Goal: Task Accomplishment & Management: Complete application form

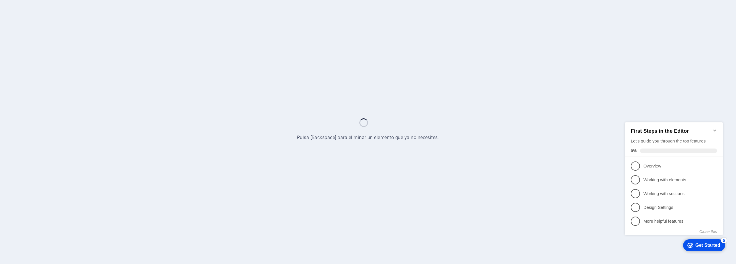
click at [713, 129] on icon "Minimize checklist" at bounding box center [714, 130] width 5 height 5
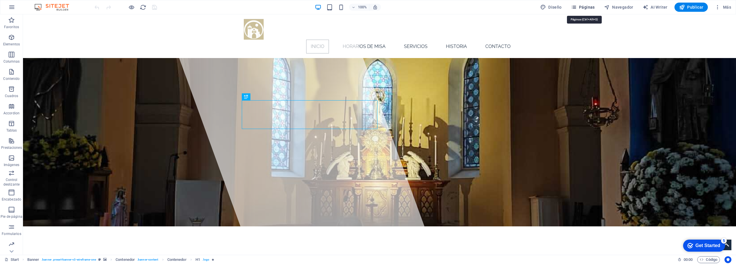
click at [591, 6] on span "Páginas" at bounding box center [583, 7] width 24 height 6
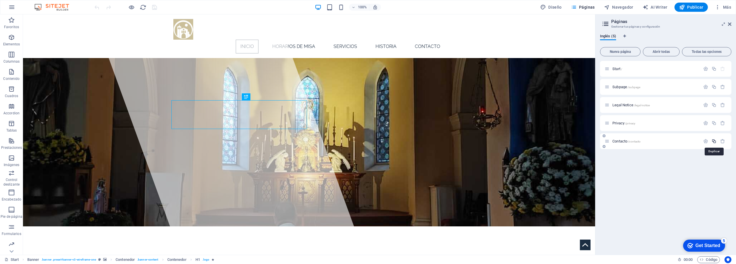
click at [713, 141] on icon "button" at bounding box center [714, 141] width 5 height 5
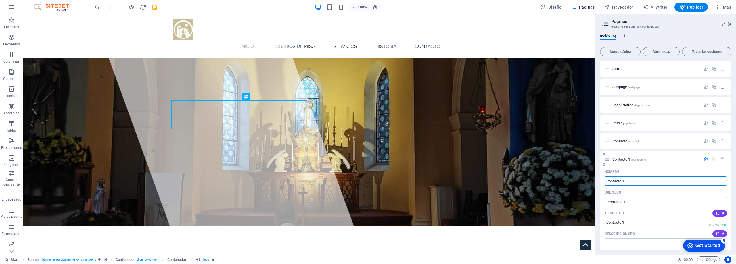
click at [627, 180] on input "Contacto 1" at bounding box center [666, 181] width 122 height 9
drag, startPoint x: 627, startPoint y: 180, endPoint x: 599, endPoint y: 179, distance: 27.9
click at [599, 179] on div "Inglés (6) Nueva página Abrir todas Todas las opciones Start / Subpage /subpage…" at bounding box center [665, 142] width 141 height 226
type input "INscripción"
type input "/inscripcion"
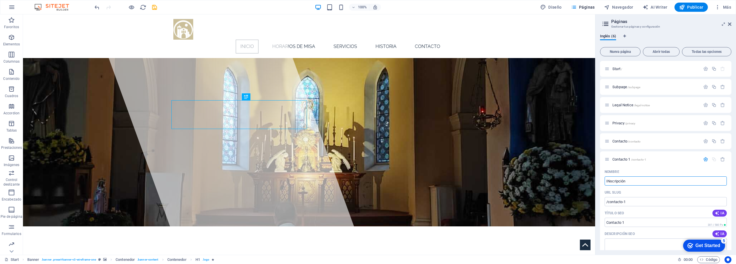
type input "INscripción"
type input "Inscripción"
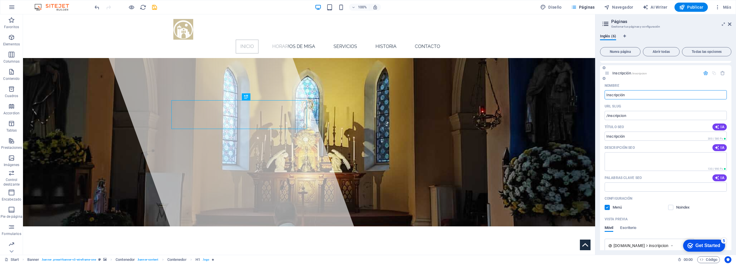
scroll to position [29, 0]
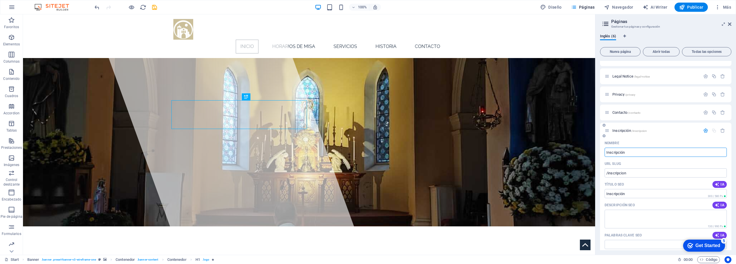
type input "Inscripción"
click at [650, 130] on p "Inscripción /inscripcion" at bounding box center [655, 131] width 86 height 4
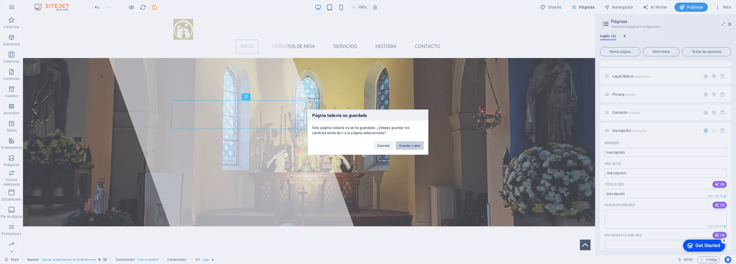
click at [414, 147] on button "Guardar y abrir" at bounding box center [410, 145] width 28 height 9
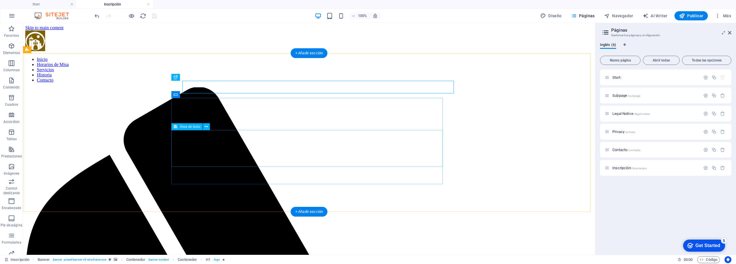
scroll to position [0, 0]
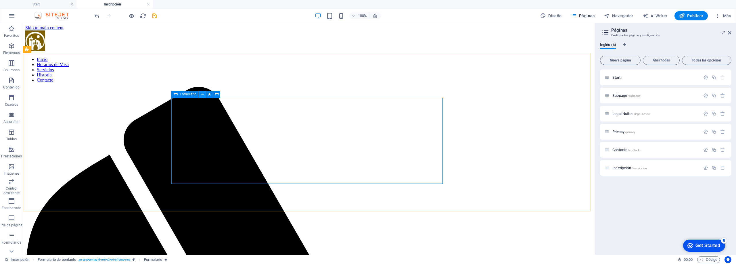
click at [203, 94] on icon at bounding box center [202, 94] width 3 height 6
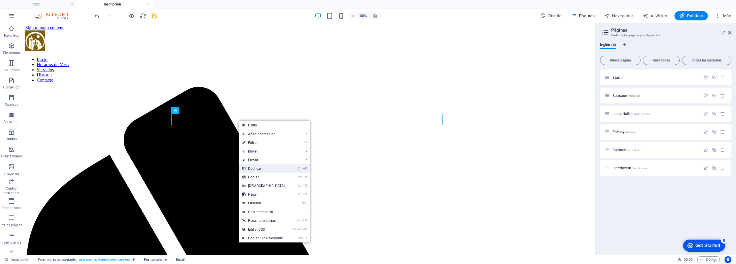
click at [266, 169] on link "Ctrl D Duplicar" at bounding box center [263, 168] width 49 height 9
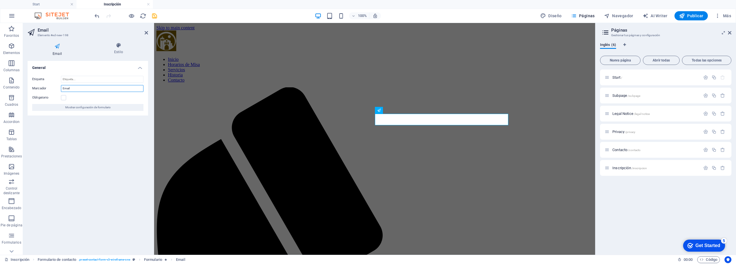
click at [82, 88] on input "Email" at bounding box center [102, 88] width 83 height 7
click at [83, 80] on input "Etiqueta" at bounding box center [102, 79] width 83 height 7
click at [81, 87] on input "Email" at bounding box center [102, 88] width 83 height 7
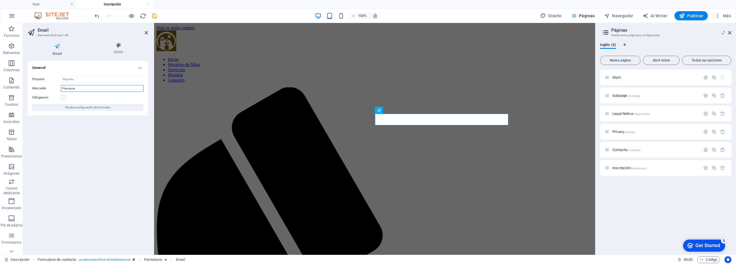
type input "Parroquia"
click at [63, 99] on label at bounding box center [63, 97] width 5 height 5
click at [0, 0] on input "Obligatorio" at bounding box center [0, 0] width 0 height 0
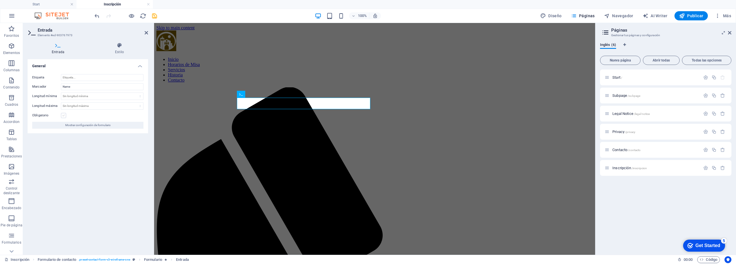
click at [63, 116] on label at bounding box center [63, 115] width 5 height 5
click at [0, 0] on input "Obligatorio" at bounding box center [0, 0] width 0 height 0
click at [78, 88] on input "Name" at bounding box center [102, 86] width 83 height 7
click at [88, 76] on input "Etiqueta" at bounding box center [102, 77] width 83 height 7
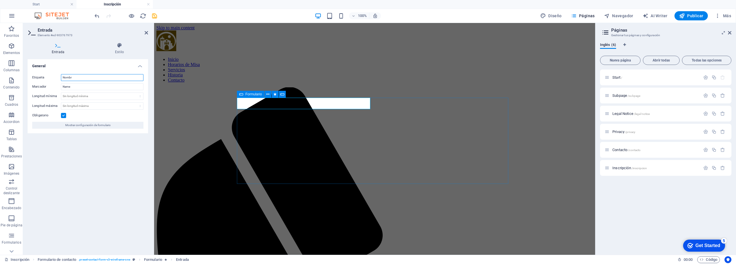
type input "Nombre"
click at [83, 79] on input "Nombre" at bounding box center [102, 77] width 83 height 7
click at [93, 87] on input "Name" at bounding box center [102, 86] width 83 height 7
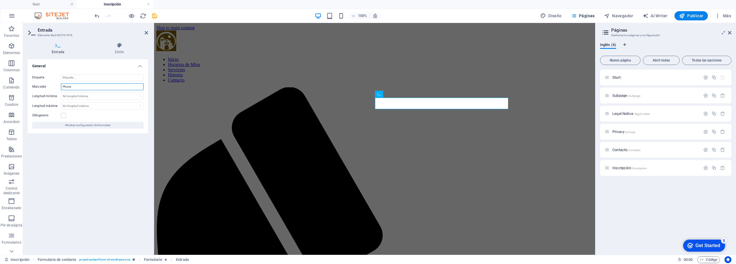
click at [91, 86] on input "Phone" at bounding box center [102, 86] width 83 height 7
type input "T"
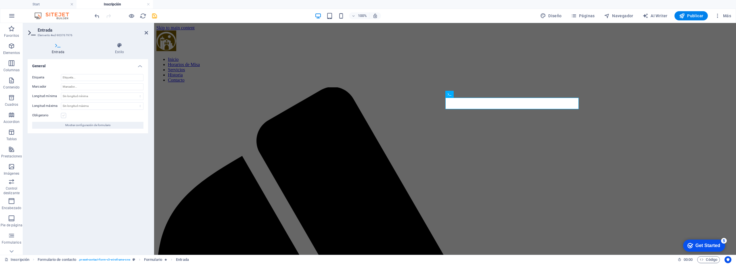
click at [64, 117] on label at bounding box center [63, 115] width 5 height 5
click at [0, 0] on input "Obligatorio" at bounding box center [0, 0] width 0 height 0
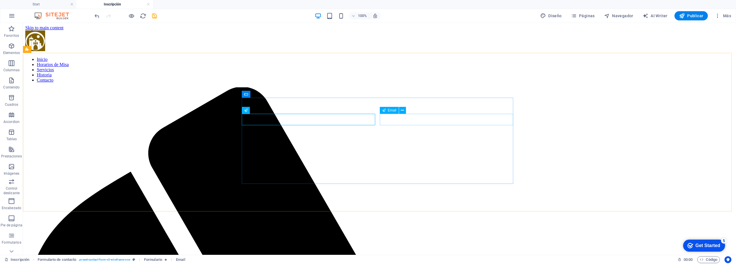
click at [398, 108] on div "Email" at bounding box center [389, 110] width 19 height 7
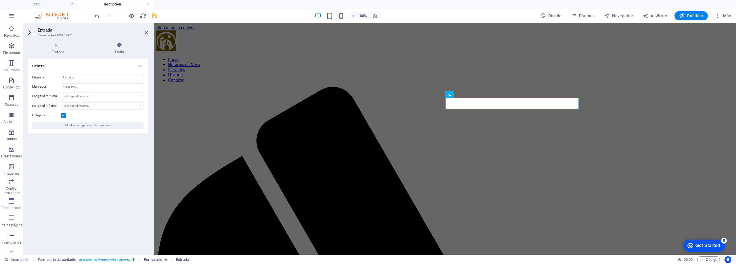
click at [64, 116] on label at bounding box center [63, 115] width 5 height 5
click at [0, 0] on input "Obligatorio" at bounding box center [0, 0] width 0 height 0
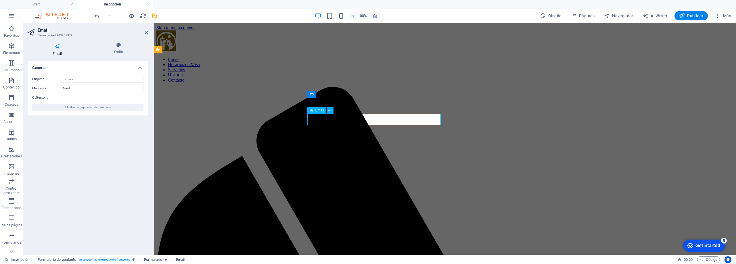
drag, startPoint x: 454, startPoint y: 119, endPoint x: 323, endPoint y: 119, distance: 131.1
click at [61, 95] on div "Obligatorio" at bounding box center [87, 97] width 111 height 7
click at [63, 97] on label at bounding box center [63, 97] width 5 height 5
click at [0, 0] on input "Obligatorio" at bounding box center [0, 0] width 0 height 0
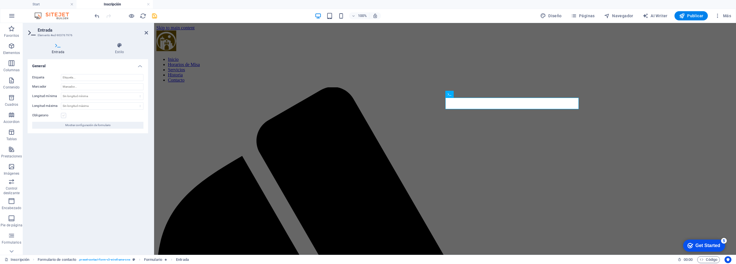
click at [63, 116] on label at bounding box center [63, 115] width 5 height 5
click at [0, 0] on input "Obligatorio" at bounding box center [0, 0] width 0 height 0
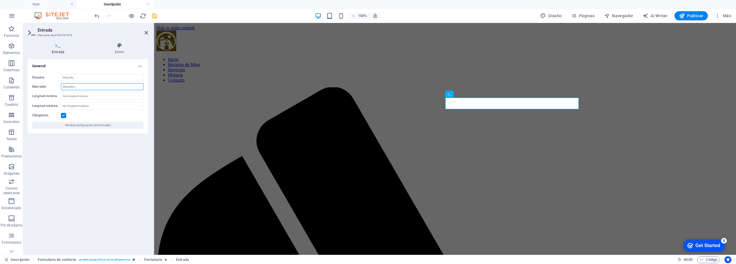
click at [77, 89] on input "Marcador" at bounding box center [102, 86] width 83 height 7
type input "Telefono"
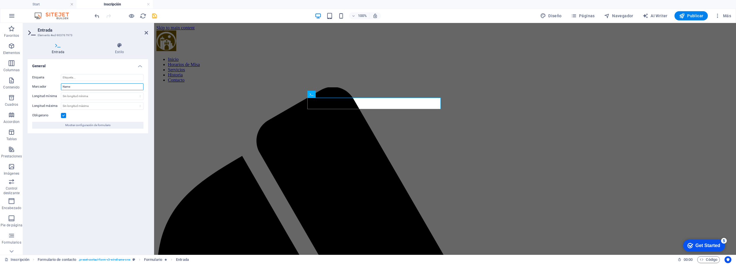
click at [81, 88] on input "Name" at bounding box center [102, 86] width 83 height 7
type input "Nombre"
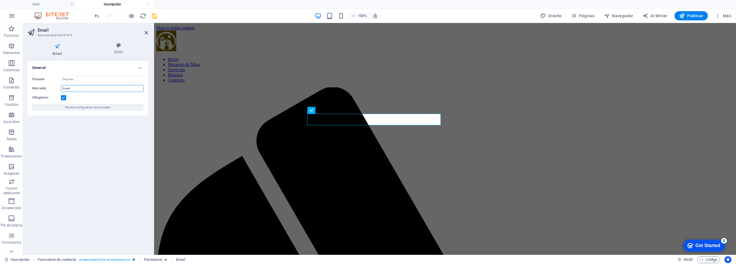
click at [83, 90] on input "Email" at bounding box center [102, 88] width 83 height 7
type input "Correo"
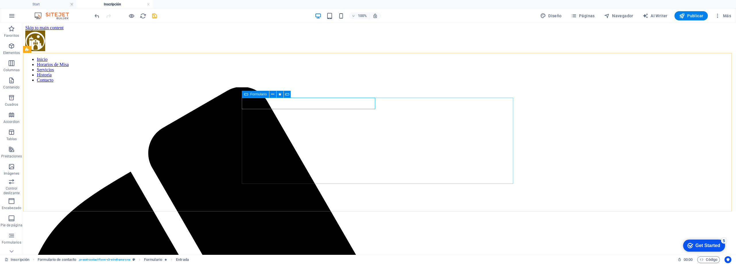
click at [252, 95] on span "Formulario" at bounding box center [258, 94] width 16 height 3
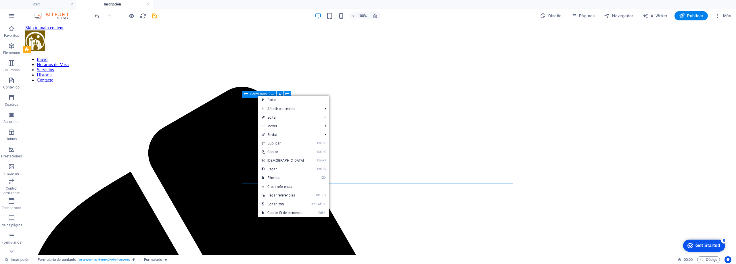
click at [287, 94] on icon at bounding box center [287, 94] width 4 height 6
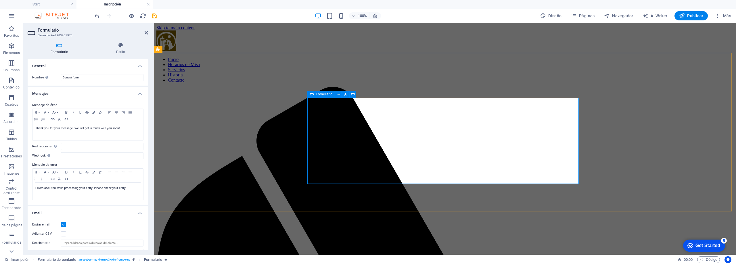
click at [312, 93] on icon at bounding box center [312, 94] width 4 height 7
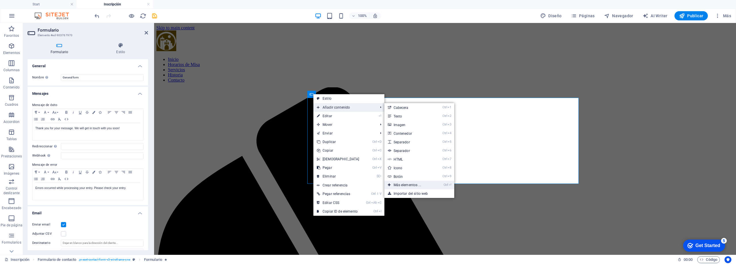
click at [399, 185] on link "Ctrl ⏎ Más elementos ..." at bounding box center [408, 185] width 48 height 9
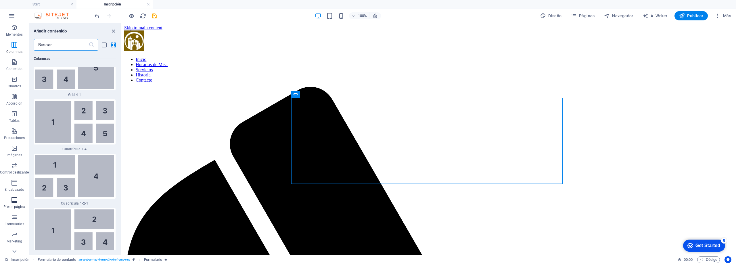
scroll to position [27, 0]
click at [13, 213] on span "Formularios" at bounding box center [14, 213] width 29 height 14
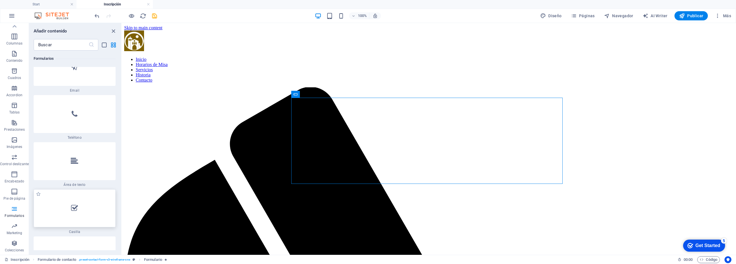
scroll to position [8907, 0]
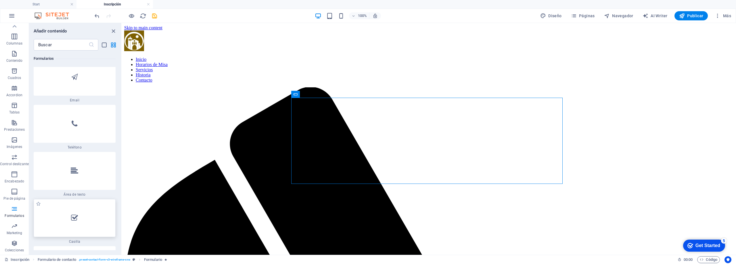
click at [75, 214] on icon at bounding box center [74, 217] width 7 height 7
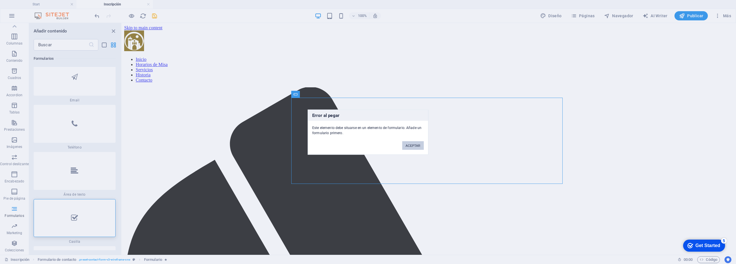
click at [408, 145] on button "ACEPTAR" at bounding box center [413, 145] width 22 height 9
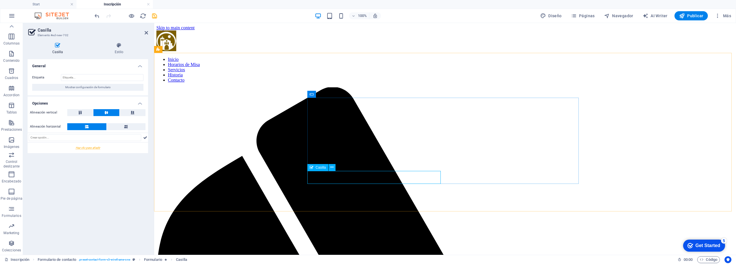
type input "N"
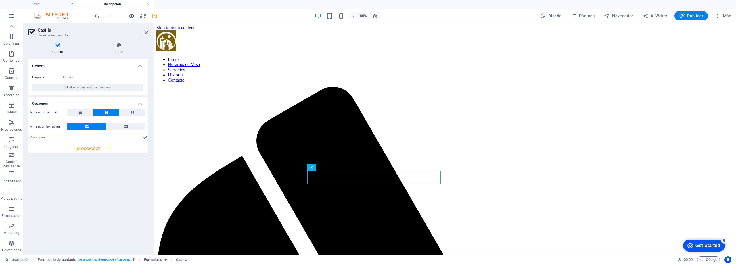
click at [48, 138] on input "text" at bounding box center [85, 137] width 112 height 7
type input "Necesito Transporte para llegar al Santuario"
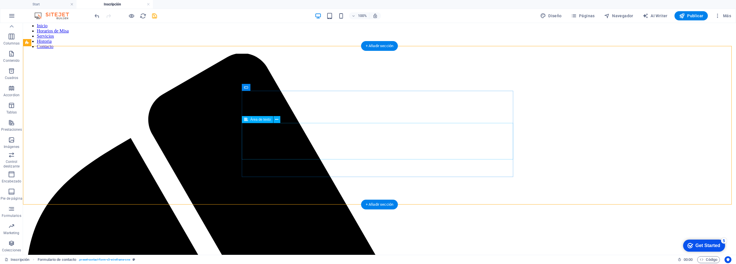
scroll to position [47, 0]
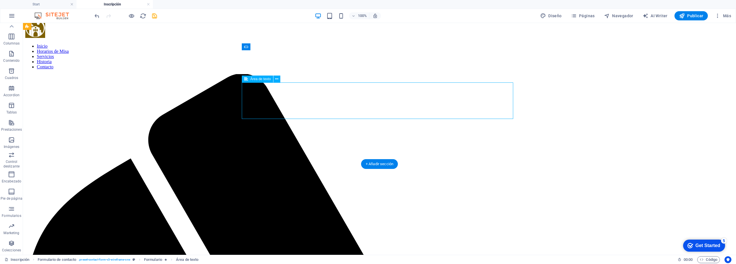
scroll to position [0, 0]
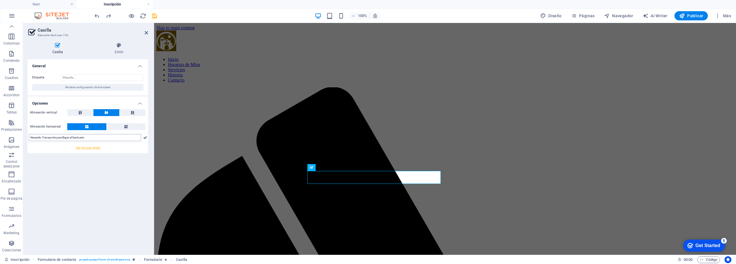
click at [101, 139] on input "Necesito Transporte para llegar al Santuario" at bounding box center [85, 137] width 112 height 7
click at [146, 137] on icon at bounding box center [145, 137] width 4 height 7
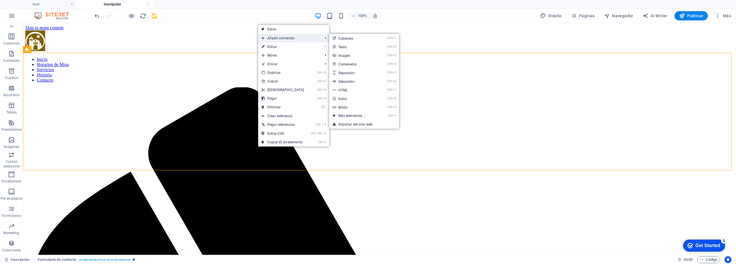
click at [290, 38] on span "Añadir contenido" at bounding box center [289, 38] width 62 height 9
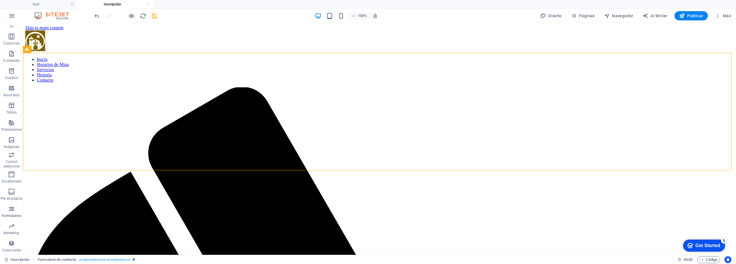
click at [16, 213] on span "Formularios" at bounding box center [11, 213] width 23 height 14
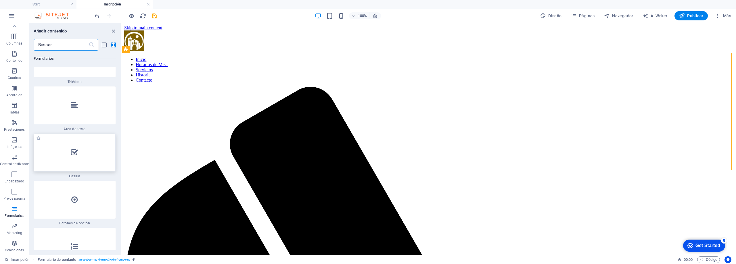
scroll to position [8965, 0]
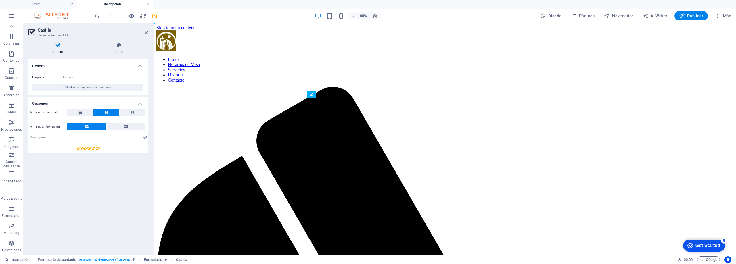
drag, startPoint x: 465, startPoint y: 133, endPoint x: 467, endPoint y: 139, distance: 6.1
click at [457, 126] on span "Casilla" at bounding box center [459, 126] width 10 height 3
click at [458, 126] on span "Casilla" at bounding box center [459, 126] width 10 height 3
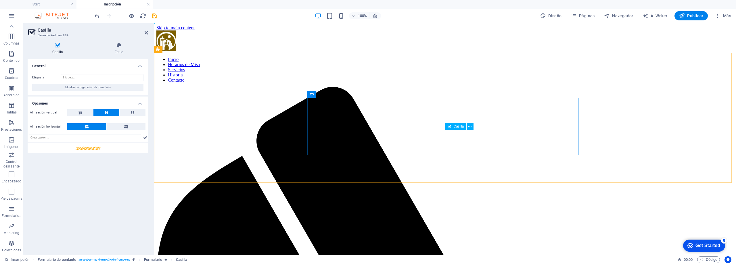
click at [458, 126] on span "Casilla" at bounding box center [459, 126] width 10 height 3
click at [70, 136] on input "text" at bounding box center [85, 137] width 112 height 7
type input "Deseo Inscribirme para el Almuerzo (Aporte Voluntario)"
click at [143, 139] on icon at bounding box center [145, 137] width 4 height 7
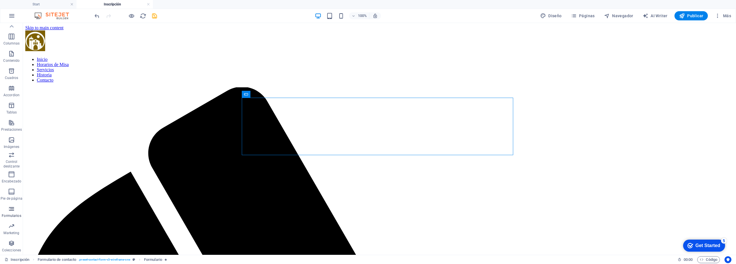
click at [12, 212] on span "Formularios" at bounding box center [11, 213] width 23 height 14
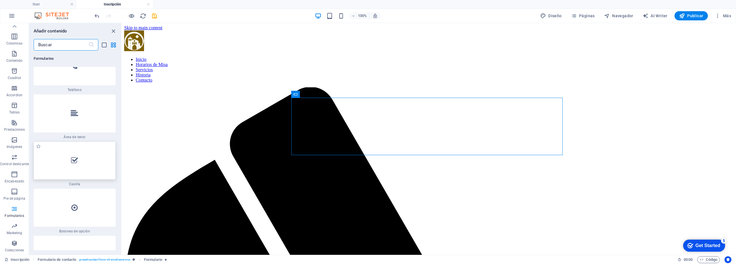
click at [77, 142] on div at bounding box center [75, 161] width 82 height 38
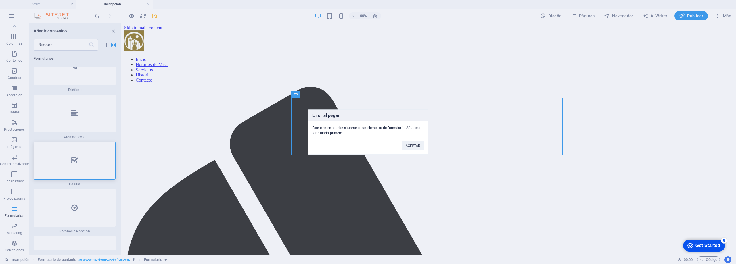
click at [86, 114] on div "Error al pegar Este elemento debe situarse en un elemento de formulario. Añade …" at bounding box center [368, 132] width 736 height 264
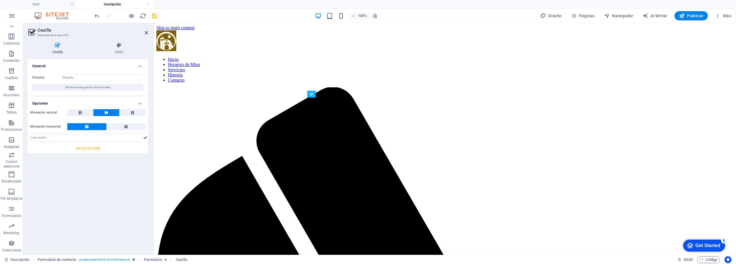
drag, startPoint x: 609, startPoint y: 158, endPoint x: 366, endPoint y: 130, distance: 244.1
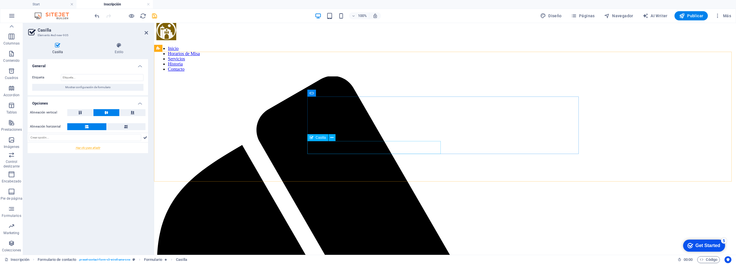
scroll to position [19, 0]
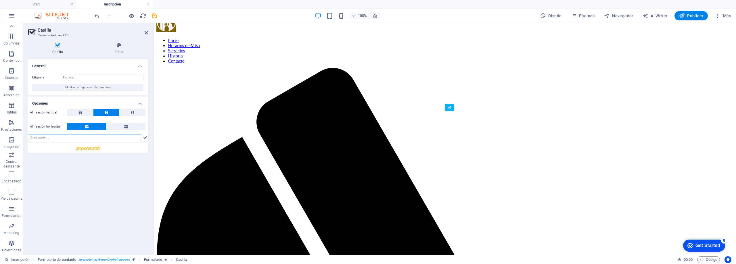
click at [93, 140] on input "text" at bounding box center [85, 137] width 112 height 7
type input "Deseo que me contacten para saber más"
click at [144, 137] on icon at bounding box center [145, 137] width 4 height 7
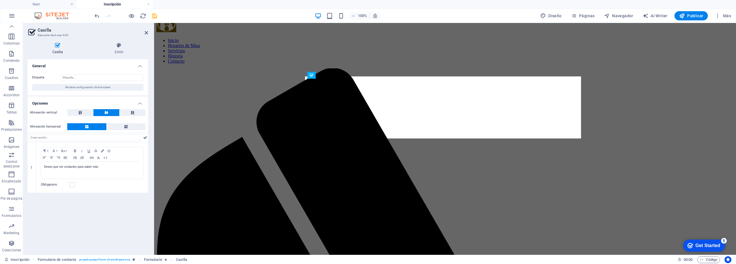
drag, startPoint x: 489, startPoint y: 114, endPoint x: 343, endPoint y: 127, distance: 146.6
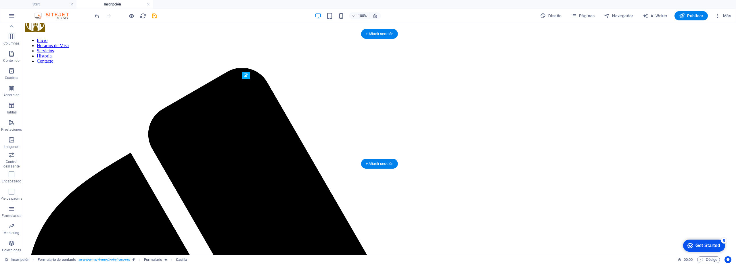
drag, startPoint x: 438, startPoint y: 115, endPoint x: 251, endPoint y: 131, distance: 188.1
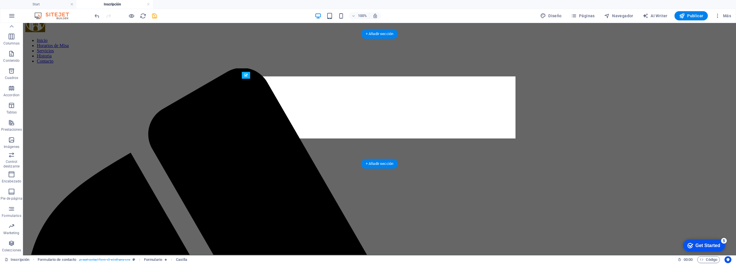
drag, startPoint x: 456, startPoint y: 114, endPoint x: 301, endPoint y: 126, distance: 155.4
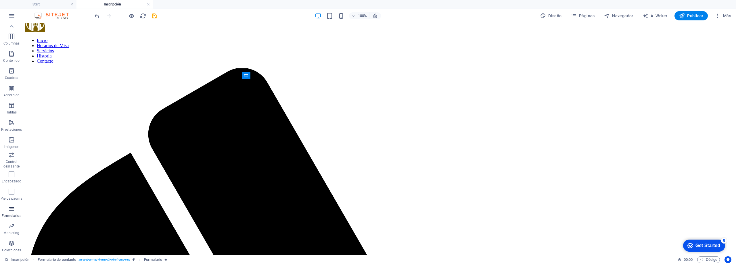
click at [13, 212] on icon "button" at bounding box center [11, 209] width 7 height 7
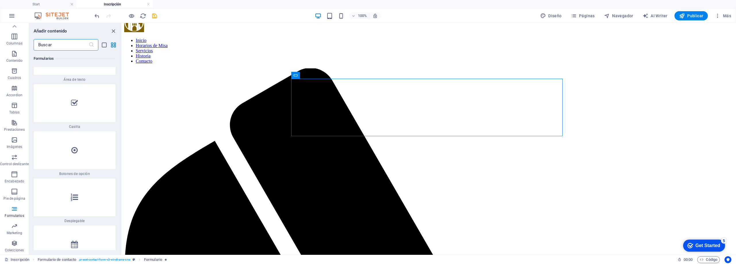
scroll to position [8994, 0]
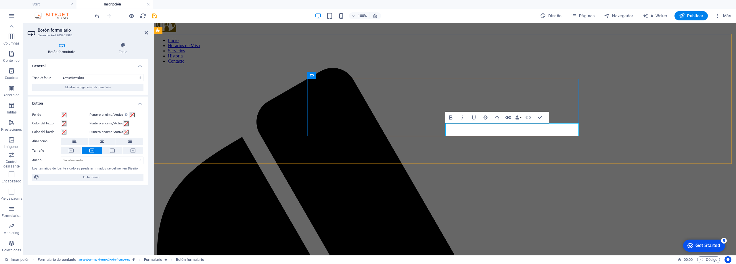
type button "Submit"
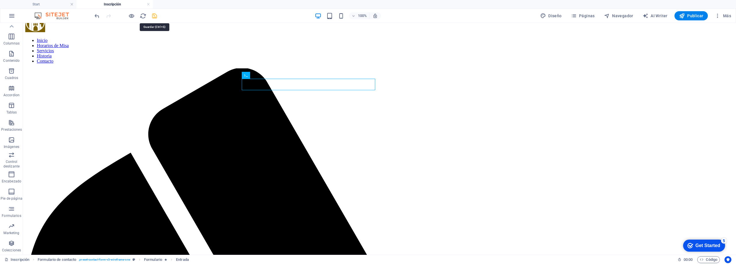
click at [154, 16] on icon "save" at bounding box center [154, 16] width 7 height 7
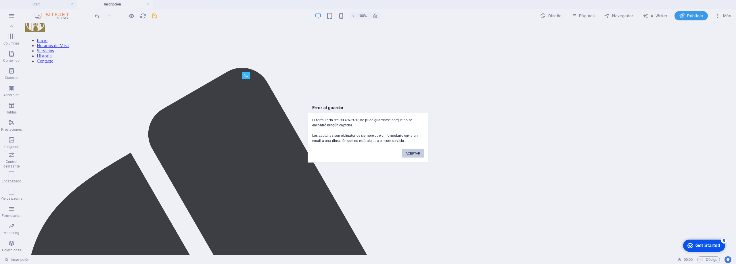
click at [412, 154] on button "ACEPTAR" at bounding box center [413, 153] width 22 height 9
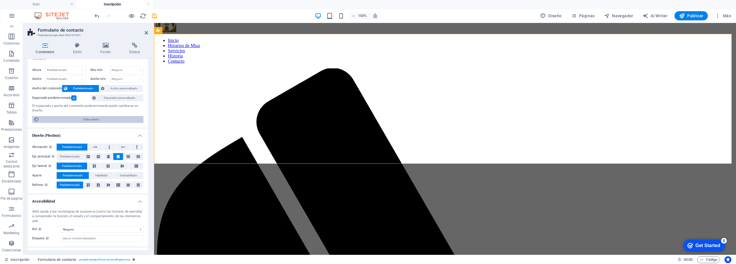
scroll to position [0, 0]
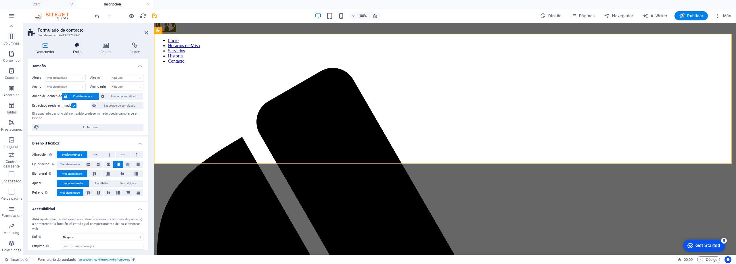
click at [75, 49] on h4 "Estilo" at bounding box center [79, 49] width 28 height 12
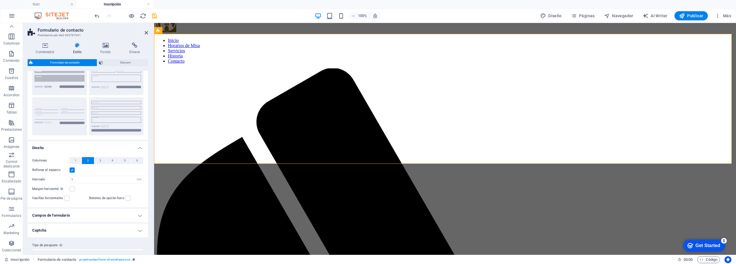
scroll to position [39, 0]
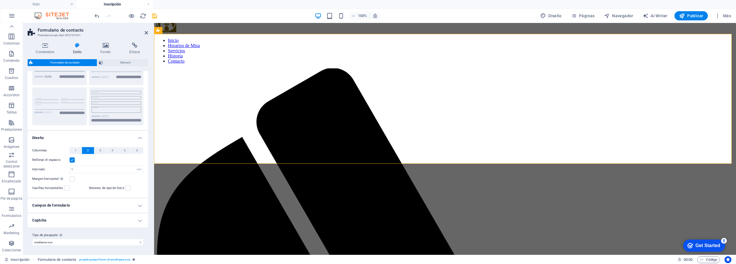
click at [118, 221] on h4 "Captcha" at bounding box center [88, 221] width 120 height 14
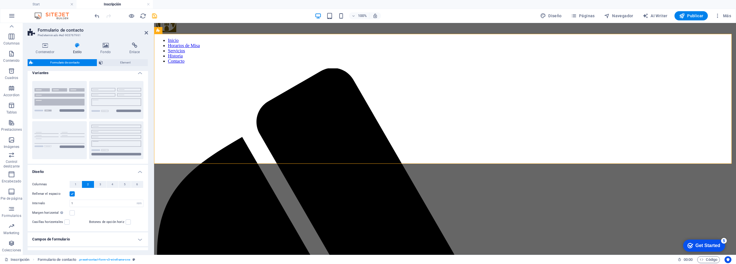
scroll to position [0, 0]
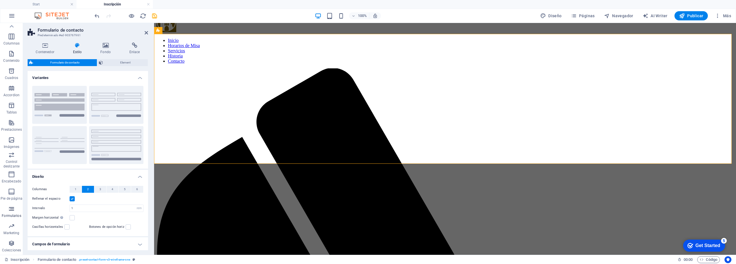
click at [10, 212] on icon "button" at bounding box center [11, 209] width 7 height 7
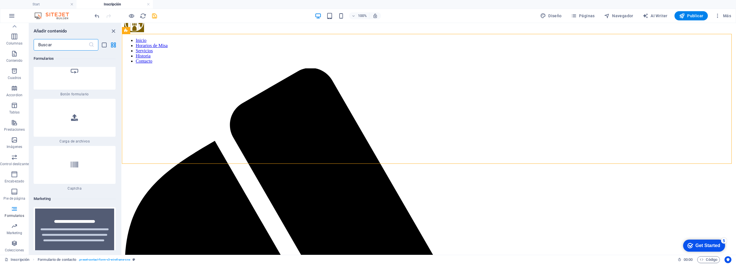
scroll to position [9252, 0]
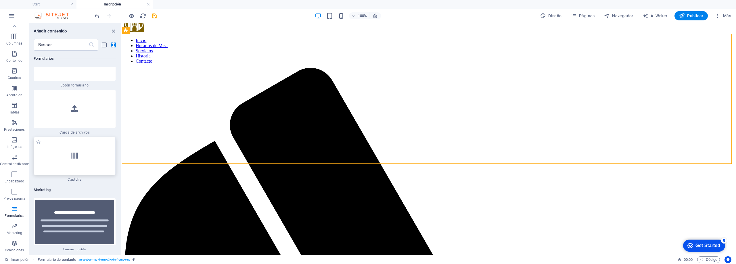
click at [78, 137] on div at bounding box center [75, 156] width 82 height 38
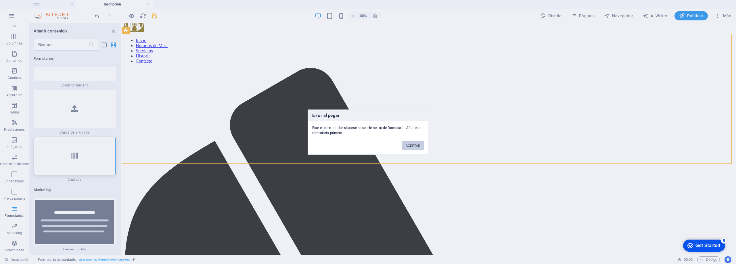
click at [412, 147] on button "ACEPTAR" at bounding box center [413, 145] width 22 height 9
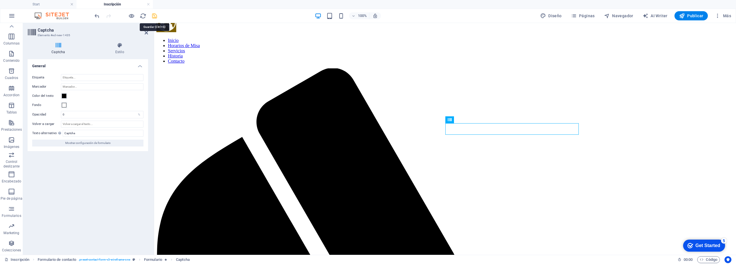
click at [156, 16] on icon "save" at bounding box center [154, 16] width 7 height 7
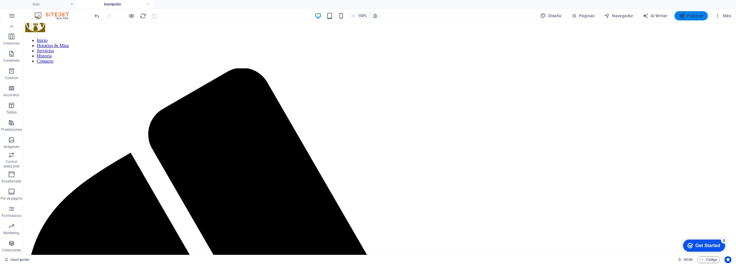
click at [693, 16] on span "Publicar" at bounding box center [691, 16] width 24 height 6
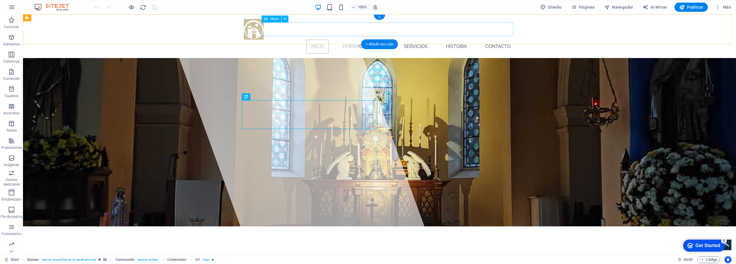
click at [502, 40] on nav "Inicio Horarios de Misa Servicios Historia Contacto" at bounding box center [379, 47] width 271 height 14
click at [499, 40] on nav "Inicio Horarios de Misa Servicios Historia Contacto" at bounding box center [379, 47] width 271 height 14
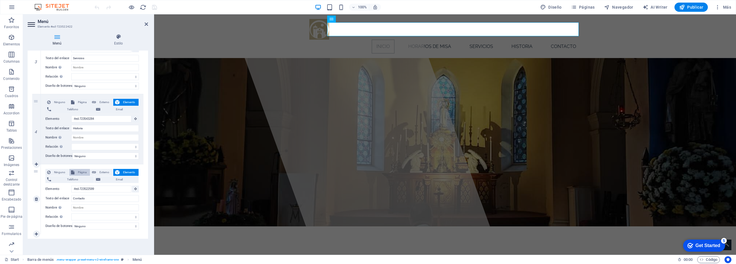
click at [83, 169] on span "Página" at bounding box center [82, 172] width 12 height 7
select select
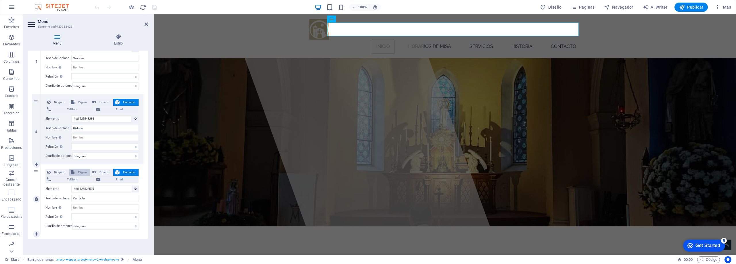
select select
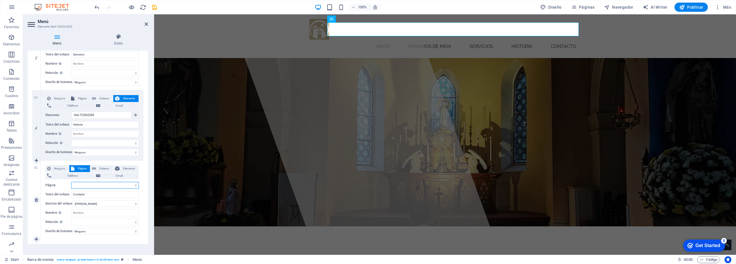
click at [130, 185] on select "Start Subpage Legal Notice Privacy Contacto Inscripción" at bounding box center [105, 185] width 68 height 7
select select "4"
click at [71, 182] on select "Start Subpage Legal Notice Privacy Contacto Inscripción" at bounding box center [105, 185] width 68 height 7
select select
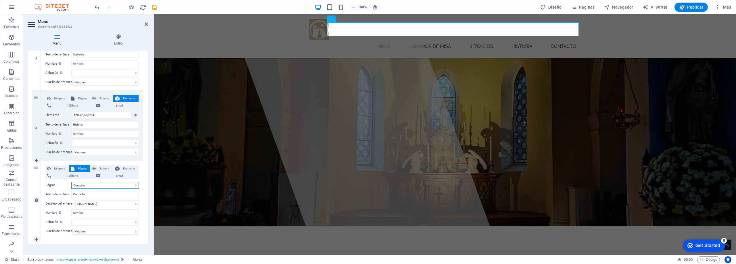
select select
click at [590, 7] on span "Páginas" at bounding box center [583, 7] width 24 height 6
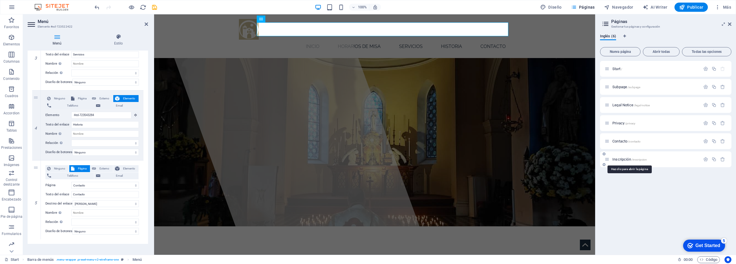
click at [621, 158] on span "Inscripción /inscripcion" at bounding box center [629, 159] width 34 height 4
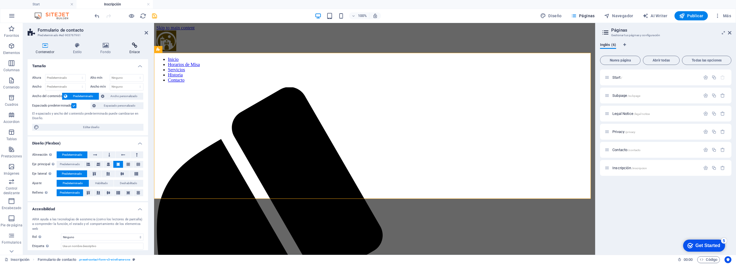
click at [135, 48] on icon at bounding box center [134, 46] width 27 height 6
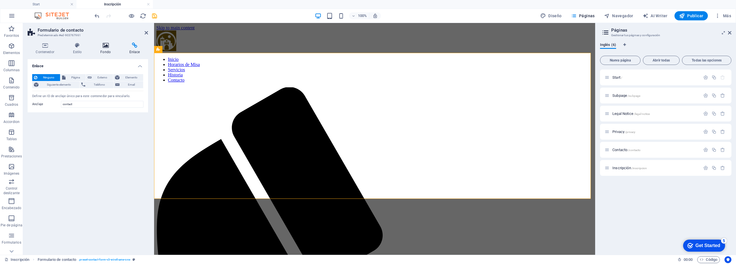
click at [106, 48] on h4 "Fondo" at bounding box center [106, 49] width 29 height 12
click at [76, 48] on h4 "Estilo" at bounding box center [79, 49] width 28 height 12
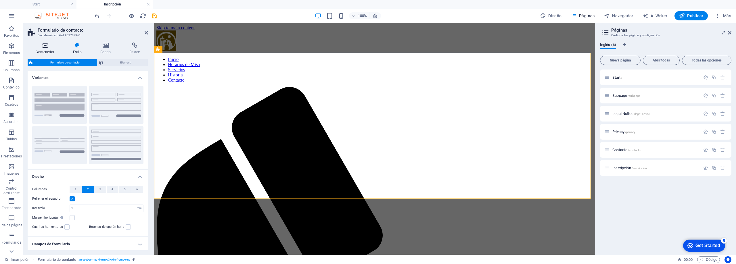
click at [48, 50] on h4 "Contenedor" at bounding box center [46, 49] width 37 height 12
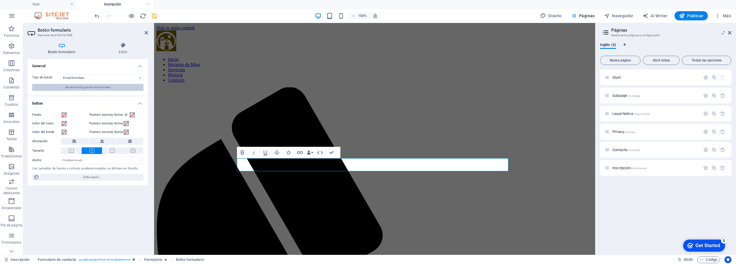
click at [84, 88] on span "Mostrar configuración de formulario" at bounding box center [87, 87] width 45 height 7
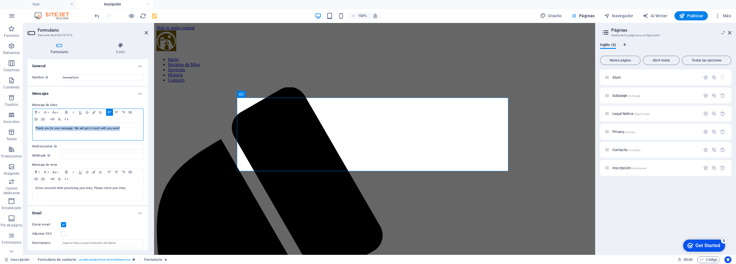
drag, startPoint x: 126, startPoint y: 131, endPoint x: 24, endPoint y: 131, distance: 102.4
click at [24, 131] on div "Formulario Estilo General Nombre Define un nombre para el formulario. General f…" at bounding box center [88, 146] width 130 height 217
drag, startPoint x: 76, startPoint y: 189, endPoint x: 107, endPoint y: 189, distance: 31.1
click at [76, 189] on p "Errors occurred while processing your entry. Please check your entry." at bounding box center [87, 188] width 105 height 5
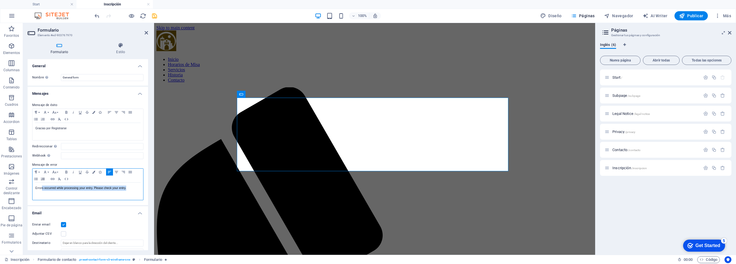
drag, startPoint x: 136, startPoint y: 189, endPoint x: 42, endPoint y: 179, distance: 94.5
click at [42, 179] on div "Paragraph Format Normal Heading 1 Heading 2 Heading 3 Heading 4 Heading 5 Headi…" at bounding box center [87, 184] width 111 height 32
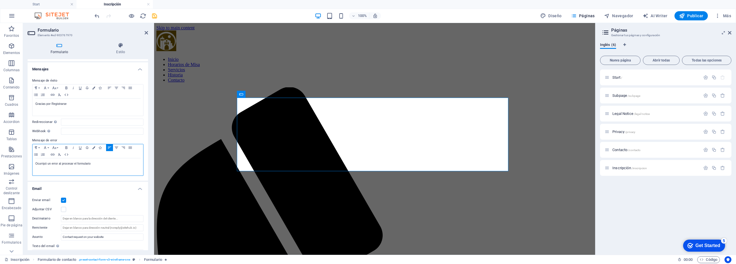
scroll to position [57, 0]
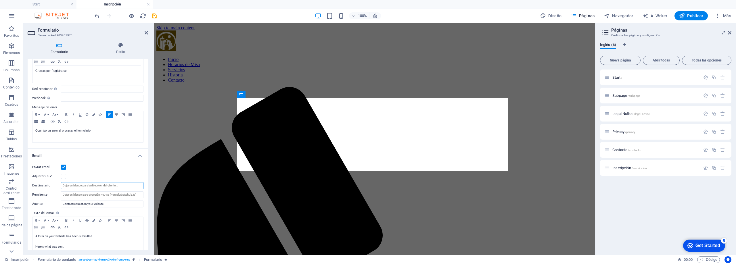
click at [74, 186] on input "Destinatario" at bounding box center [102, 185] width 83 height 7
paste input "adoracion.perpetua.sb@gmail.com"
type input "adoracion.perpetua.sb@gmail.com"
click at [110, 195] on input "Remitente" at bounding box center [102, 194] width 83 height 7
type input "P"
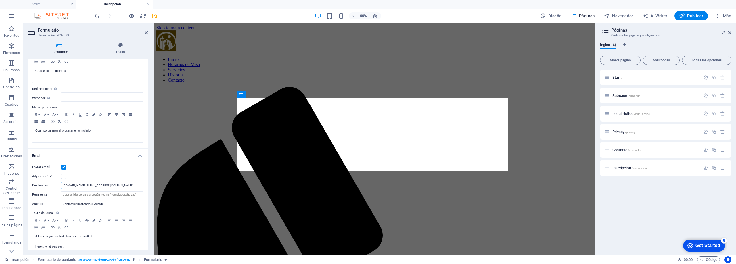
drag, startPoint x: 117, startPoint y: 186, endPoint x: 60, endPoint y: 188, distance: 56.9
click at [60, 188] on div "Destinatario adoracion.perpetua.sb@gmail.com" at bounding box center [87, 185] width 111 height 7
click at [87, 197] on input "Remitente" at bounding box center [102, 194] width 83 height 7
paste input "adoracion.perpetua.sb@gmail.com"
type input "adoracion.perpetua.sb@gmail.com"
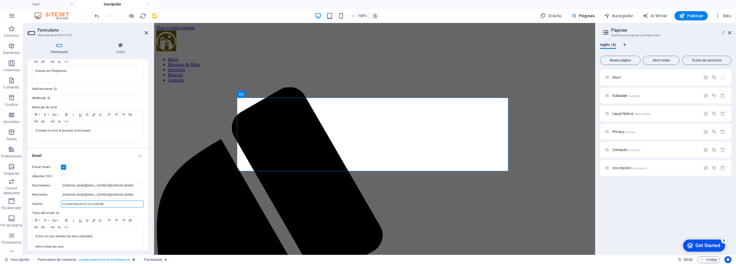
click at [105, 204] on input "Contact request on your website" at bounding box center [102, 204] width 83 height 7
drag, startPoint x: 113, startPoint y: 204, endPoint x: 55, endPoint y: 205, distance: 57.8
click at [55, 205] on div "Asunto Contact request on your website" at bounding box center [87, 204] width 111 height 7
type input "Inscripción Adoradores"
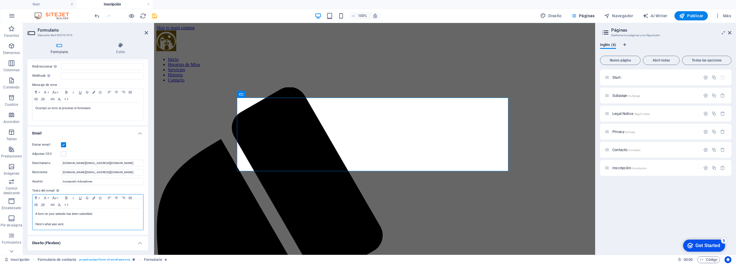
scroll to position [89, 0]
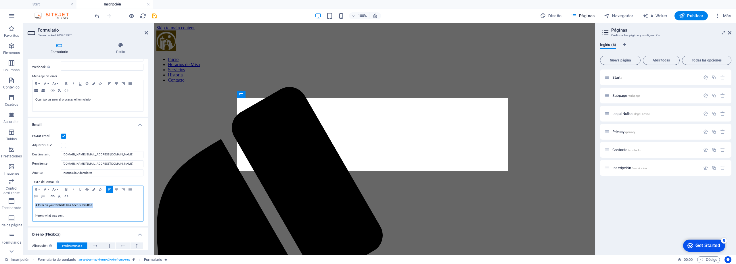
drag, startPoint x: 72, startPoint y: 206, endPoint x: 35, endPoint y: 205, distance: 36.8
click at [35, 205] on div "A form on your website has been submitted. Here's what was sent." at bounding box center [87, 210] width 111 height 21
click at [83, 219] on div "A form on your website has been submitted. Here's what was sent." at bounding box center [87, 210] width 111 height 21
drag, startPoint x: 80, startPoint y: 216, endPoint x: 31, endPoint y: 215, distance: 49.8
click at [30, 215] on div "Enviar email Adjuntar CSV Destinatario adoracion.perpetua.sb@gmail.com Remitent…" at bounding box center [88, 177] width 120 height 98
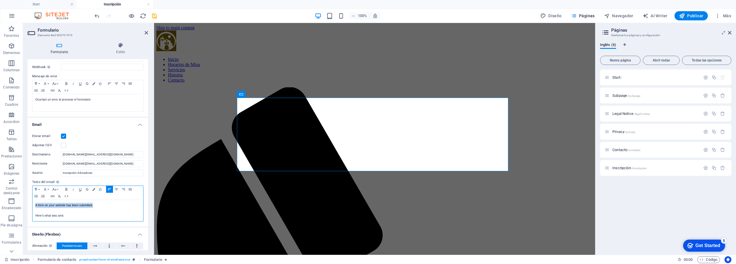
drag, startPoint x: 102, startPoint y: 206, endPoint x: 29, endPoint y: 199, distance: 73.1
click at [29, 199] on div "Enviar email Adjuntar CSV Destinatario adoracion.perpetua.sb@gmail.com Remitent…" at bounding box center [88, 177] width 120 height 98
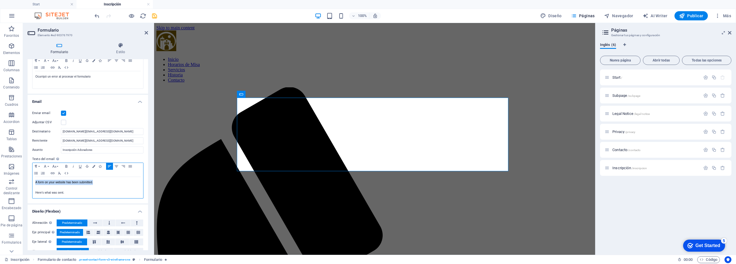
scroll to position [131, 0]
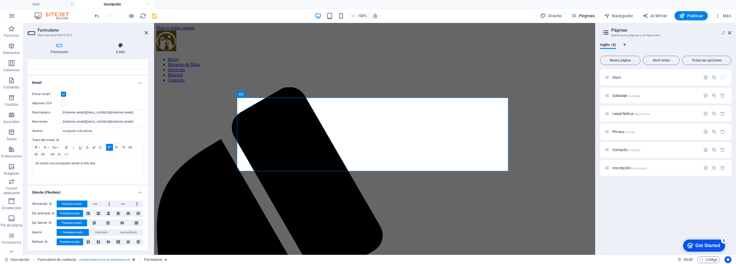
click at [120, 48] on icon at bounding box center [120, 46] width 55 height 6
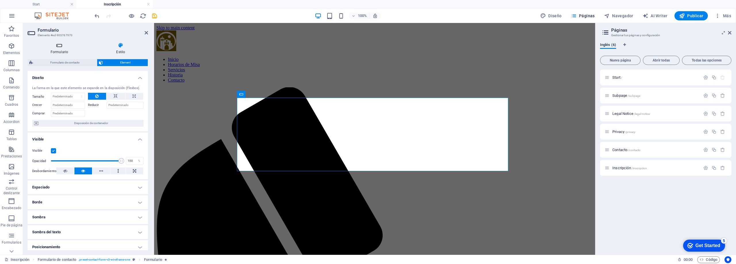
click at [58, 47] on icon at bounding box center [60, 46] width 64 height 6
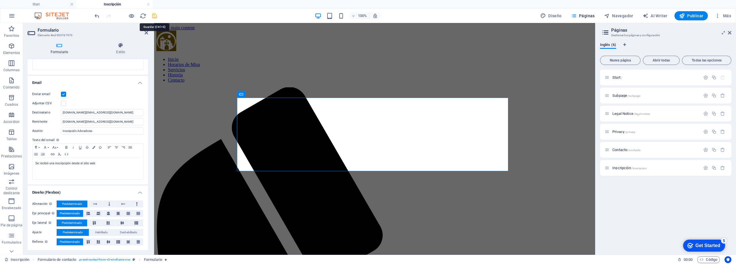
click at [156, 16] on icon "save" at bounding box center [154, 16] width 7 height 7
